Goal: Information Seeking & Learning: Find specific fact

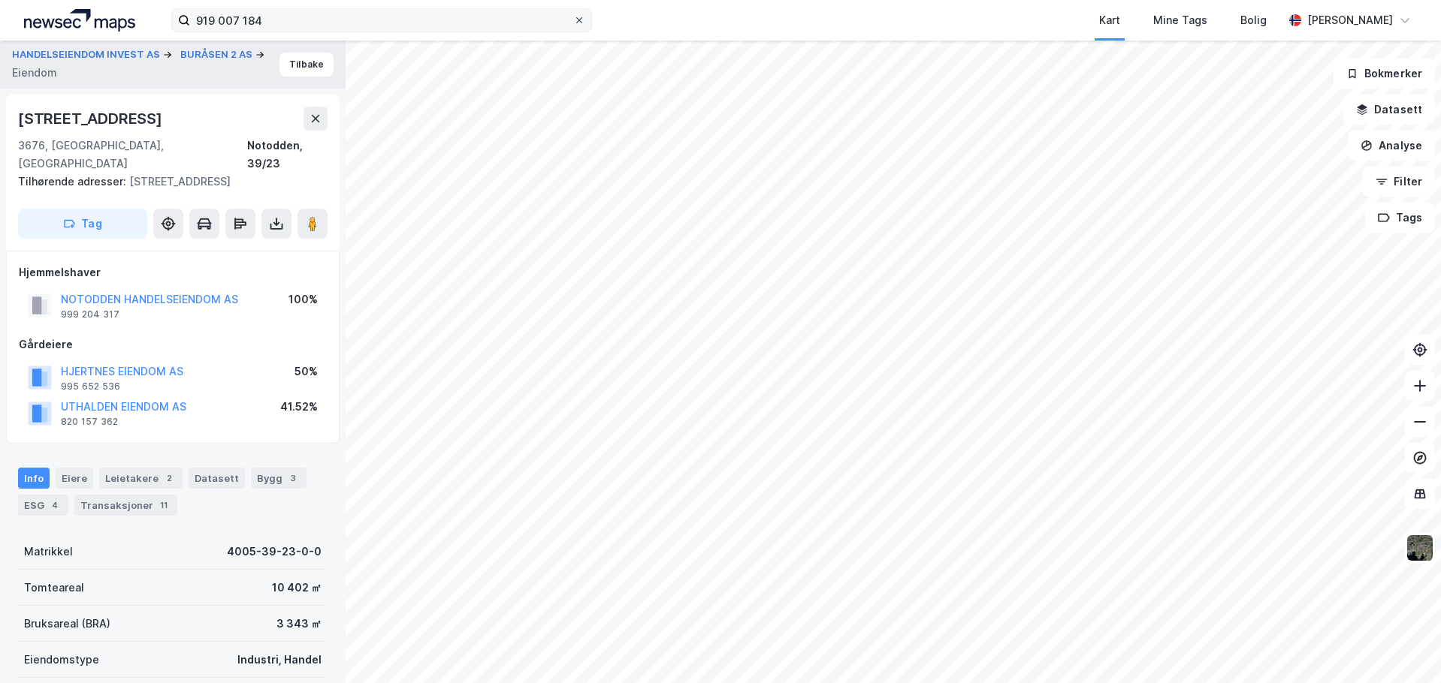
click at [584, 17] on icon at bounding box center [579, 20] width 9 height 9
click at [573, 17] on input "919 007 184" at bounding box center [381, 20] width 383 height 23
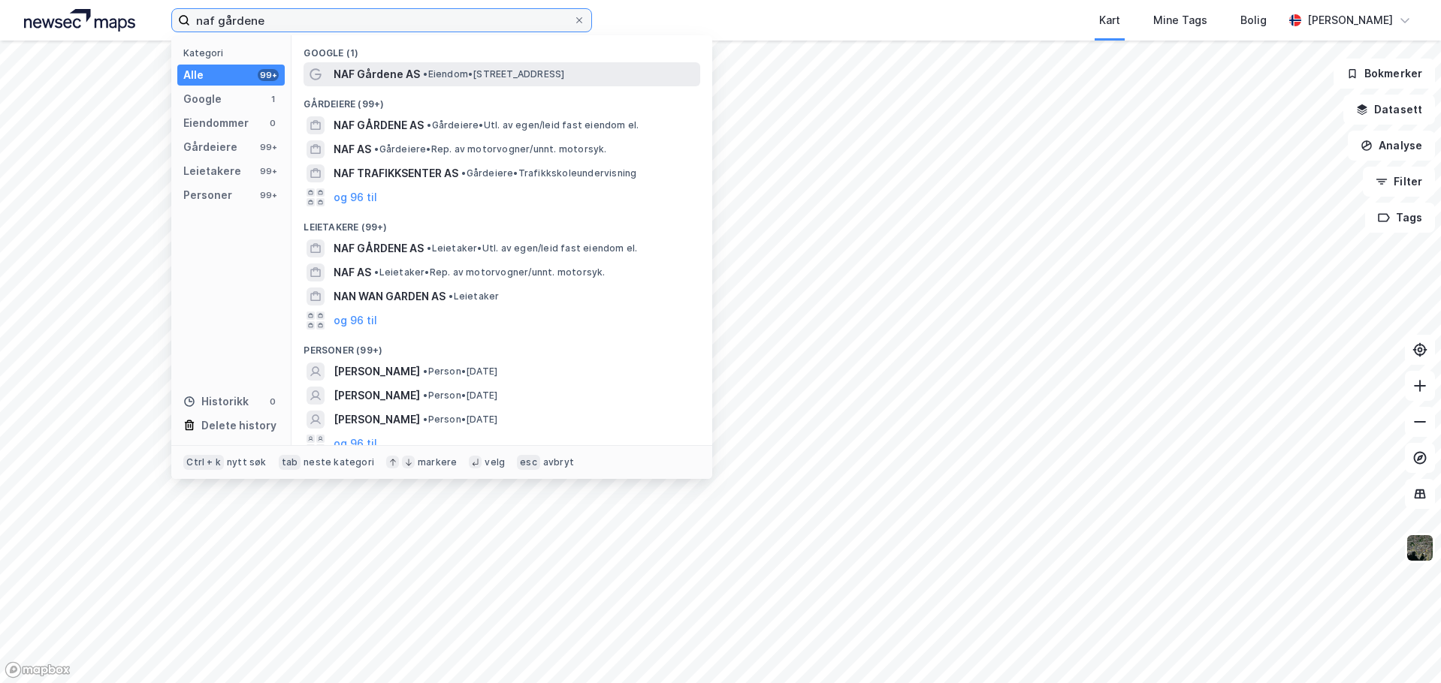
type input "naf gårdene"
click at [386, 80] on span "NAF Gårdene AS" at bounding box center [376, 74] width 86 height 18
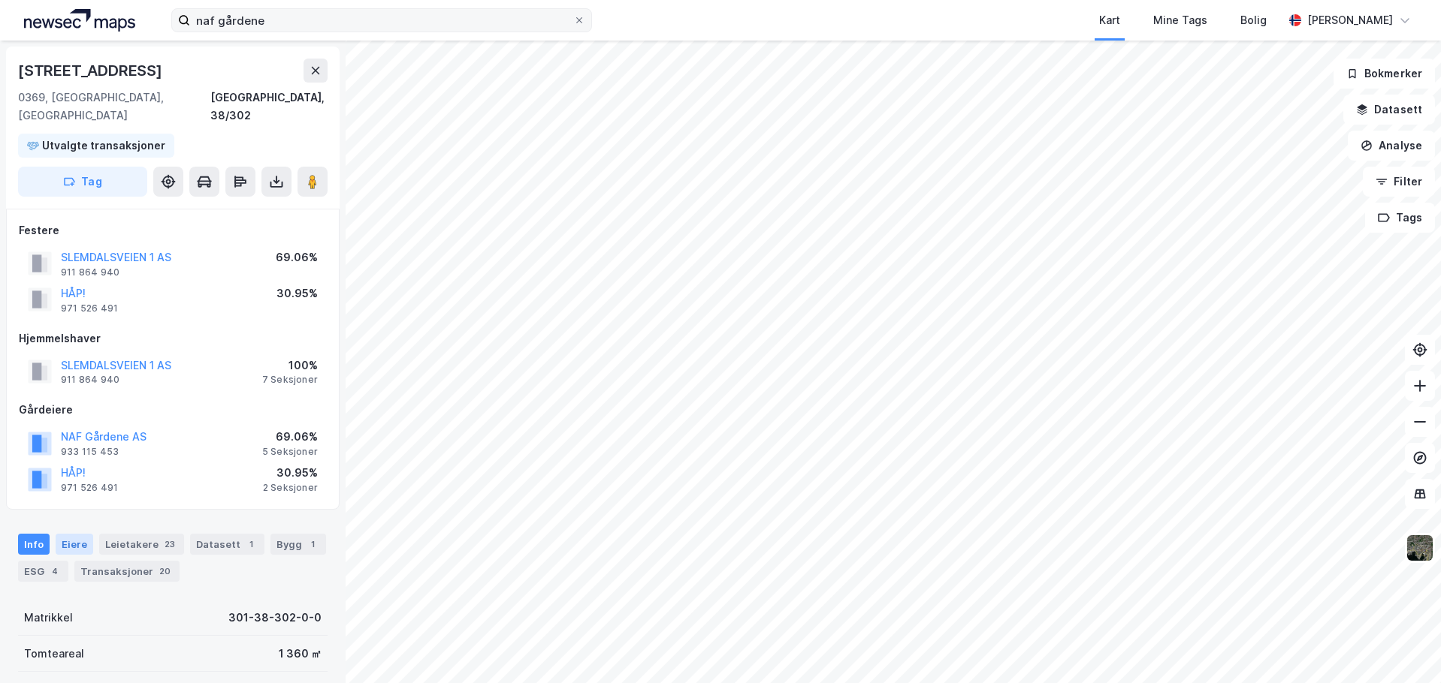
click at [74, 534] on div "Eiere" at bounding box center [75, 544] width 38 height 21
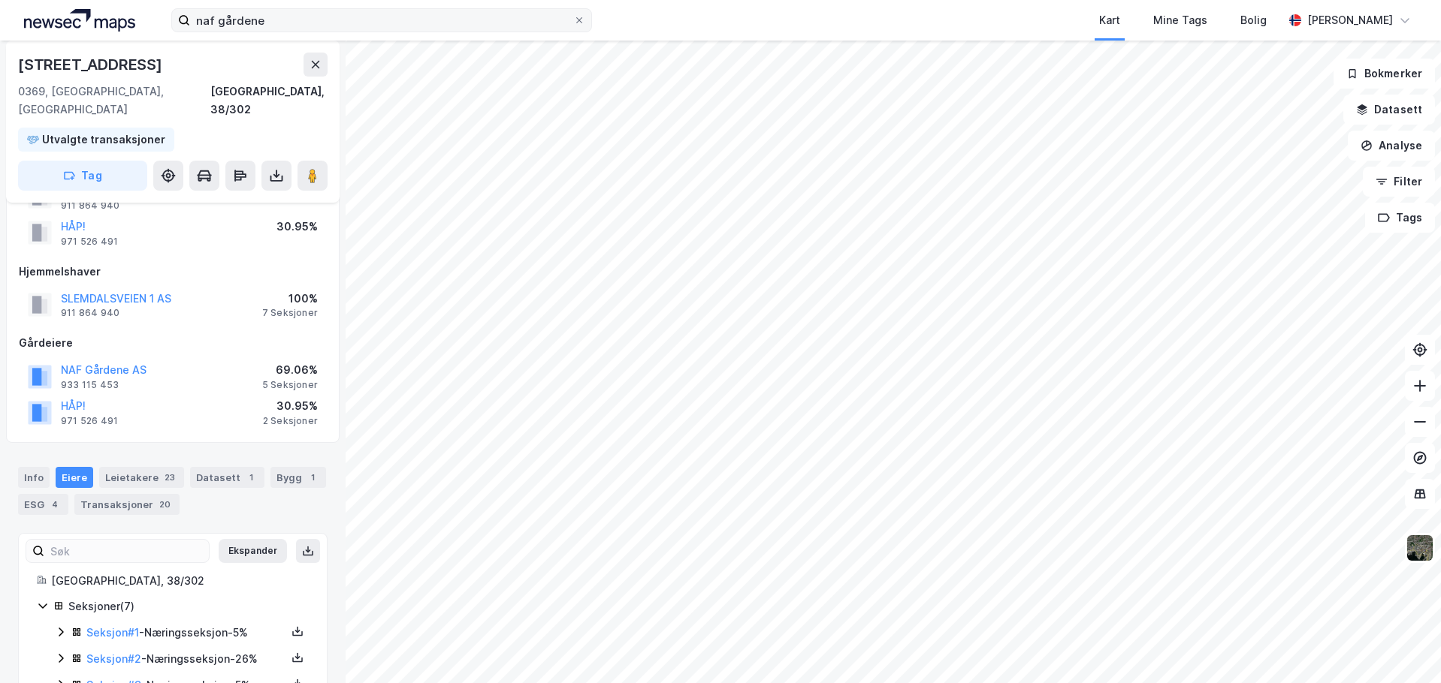
scroll to position [203, 0]
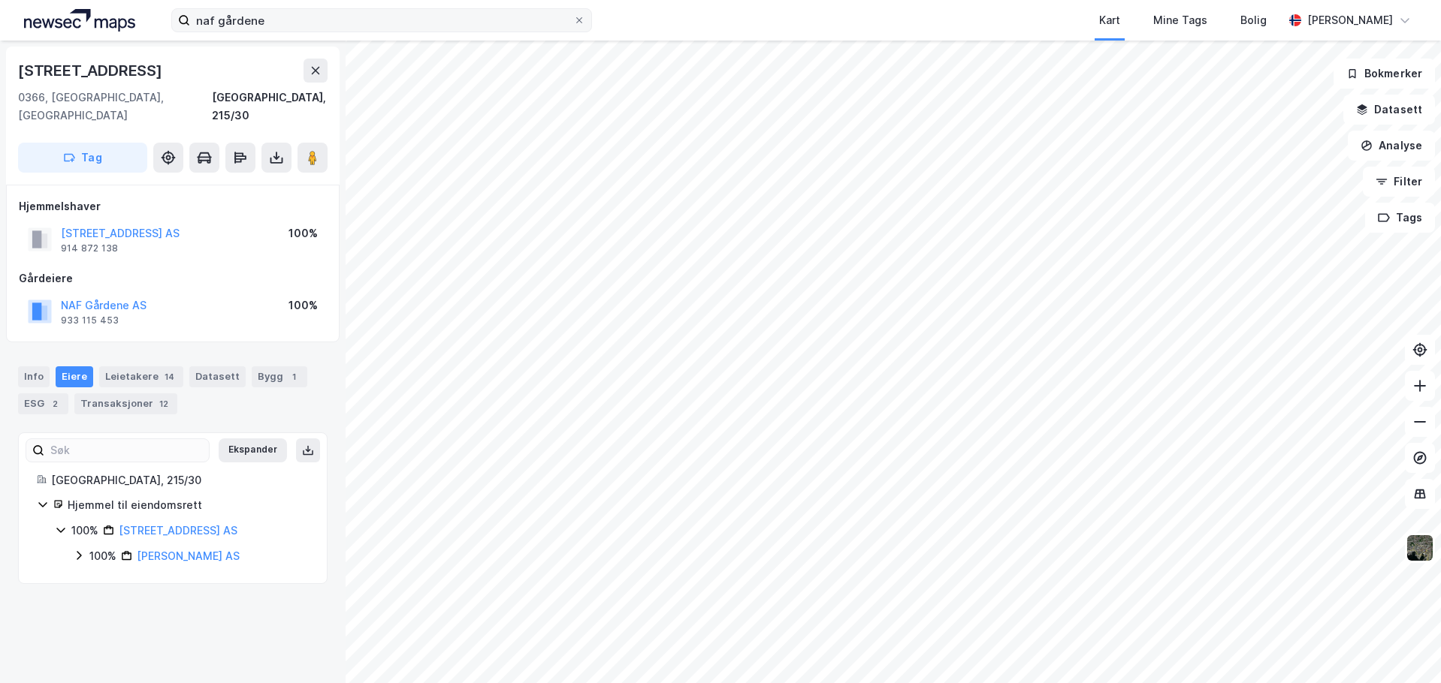
click at [81, 550] on icon at bounding box center [79, 556] width 12 height 12
click at [96, 575] on icon at bounding box center [97, 581] width 12 height 12
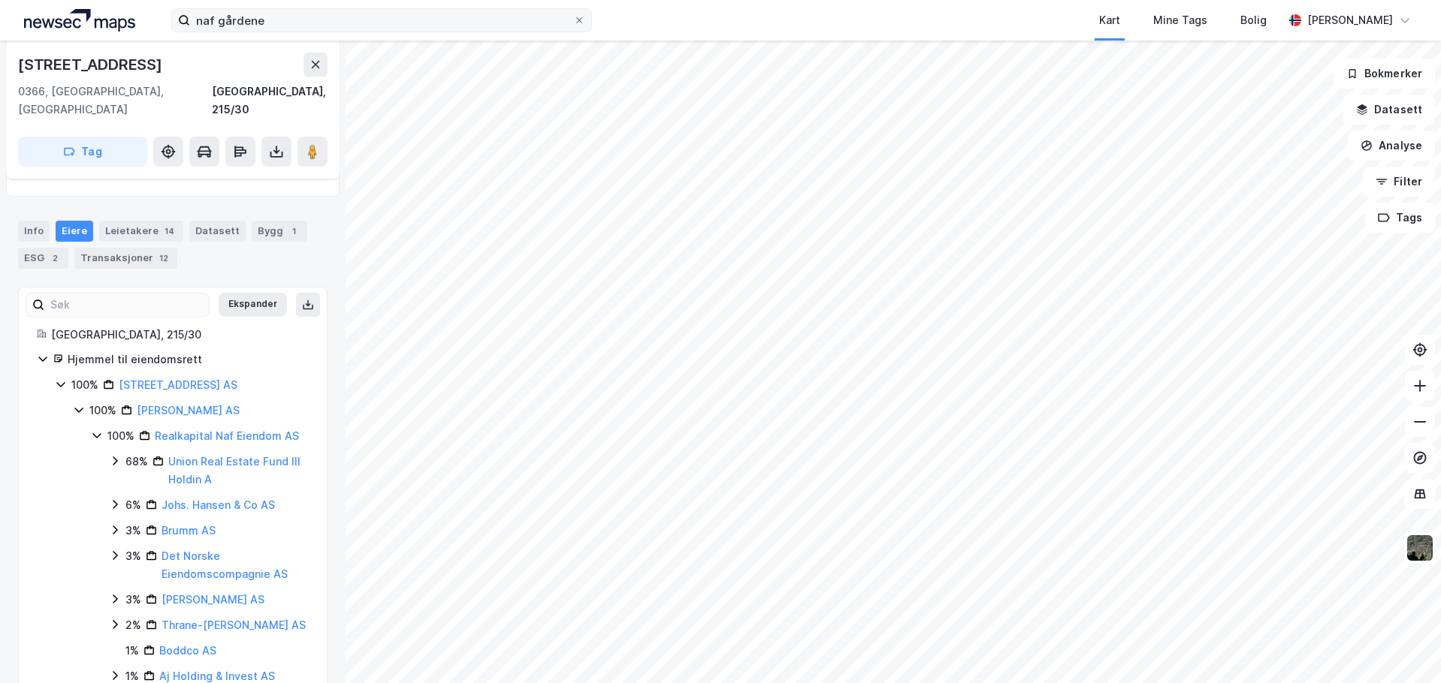
scroll to position [225, 0]
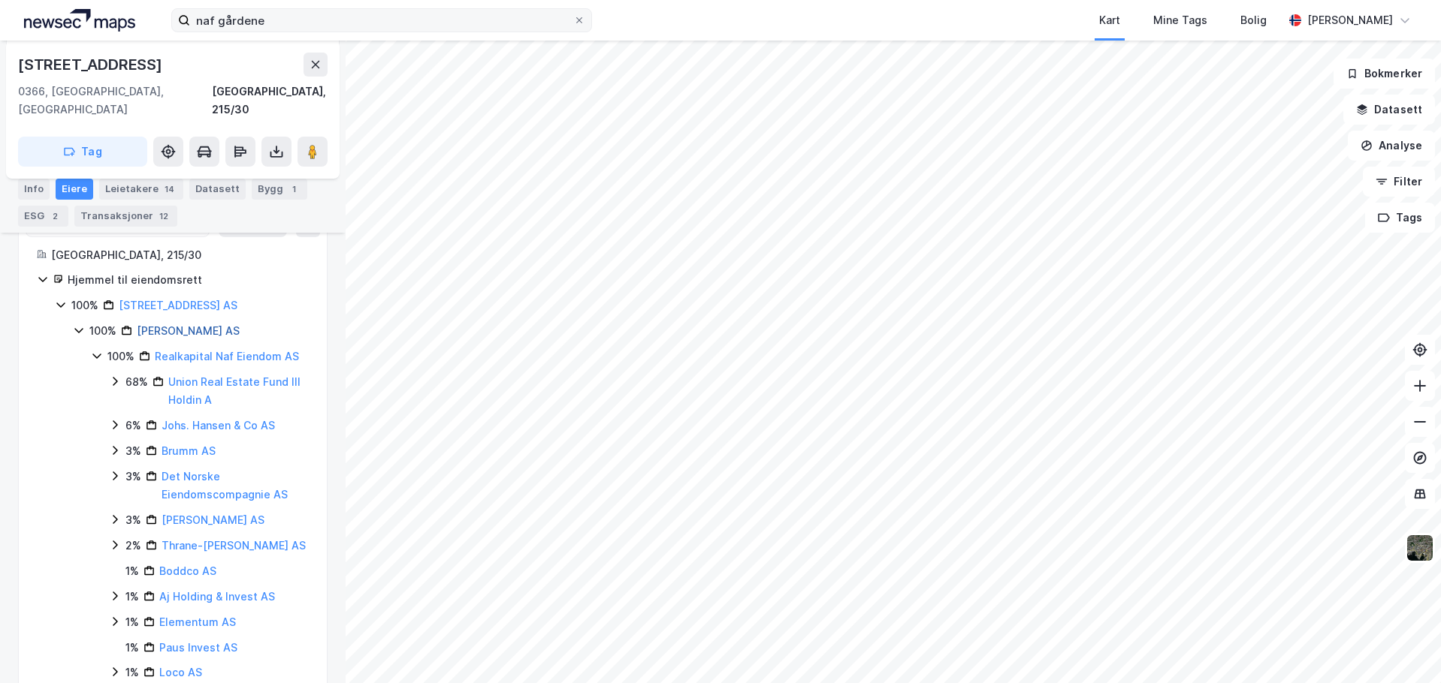
click at [158, 324] on link "[PERSON_NAME] AS" at bounding box center [188, 330] width 103 height 13
